Goal: Task Accomplishment & Management: Use online tool/utility

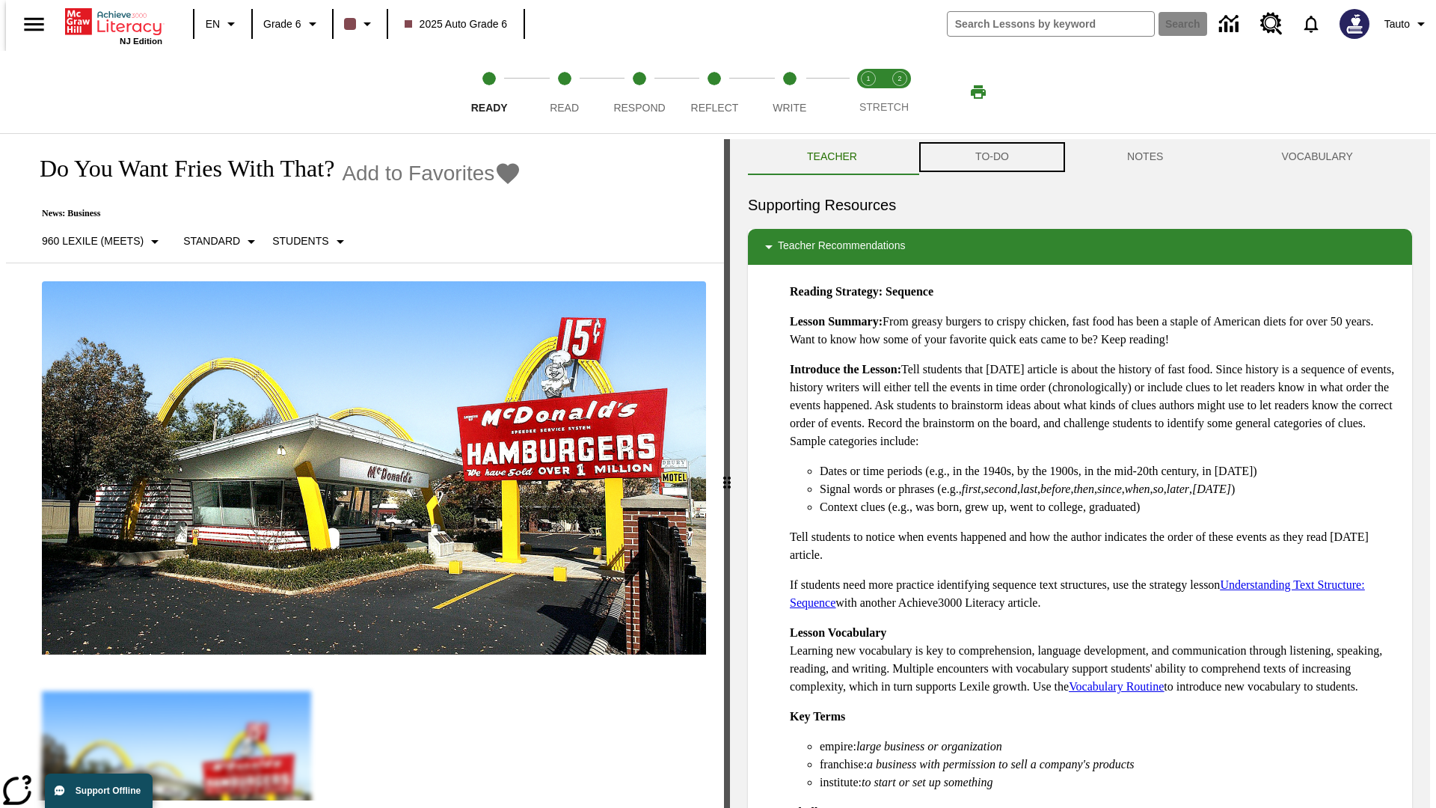
click at [991, 157] on button "TO-DO" at bounding box center [992, 157] width 152 height 36
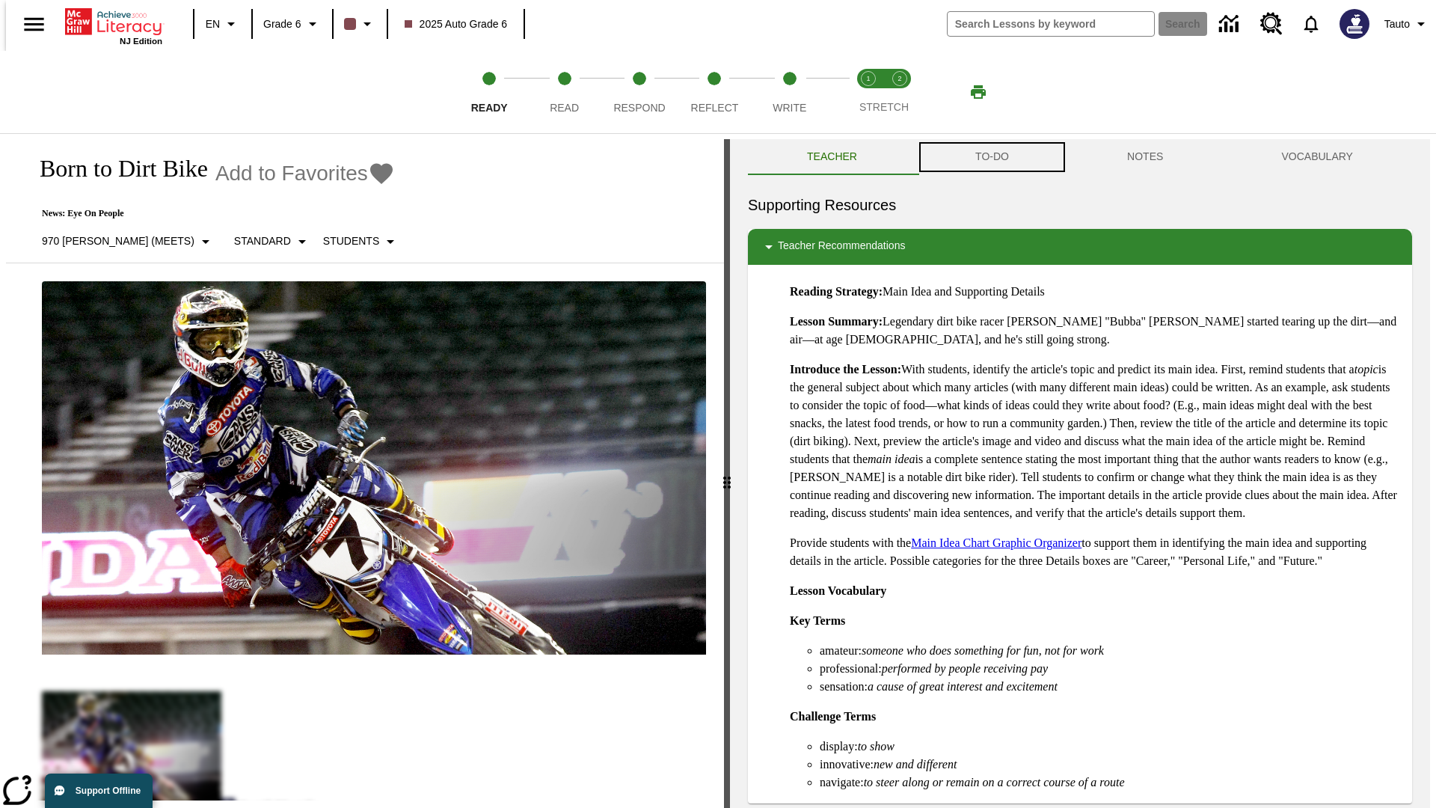
click at [991, 157] on button "TO-DO" at bounding box center [992, 157] width 152 height 36
